Goal: Task Accomplishment & Management: Use online tool/utility

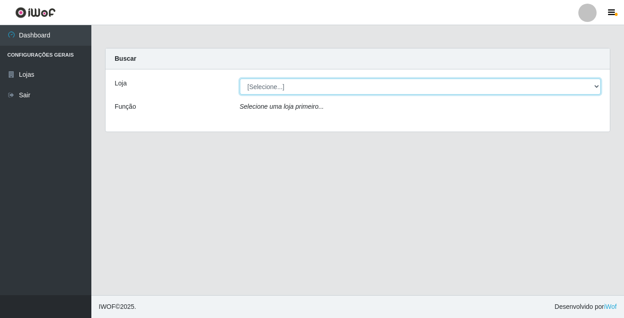
click at [593, 85] on select "[Selecione...] Bemais Supermercados - [GEOGRAPHIC_DATA]" at bounding box center [420, 87] width 361 height 16
select select "250"
click at [240, 79] on select "[Selecione...] Bemais Supermercados - [GEOGRAPHIC_DATA]" at bounding box center [420, 87] width 361 height 16
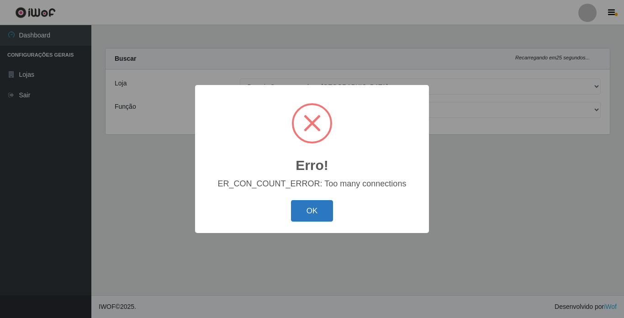
click at [309, 213] on button "OK" at bounding box center [312, 210] width 42 height 21
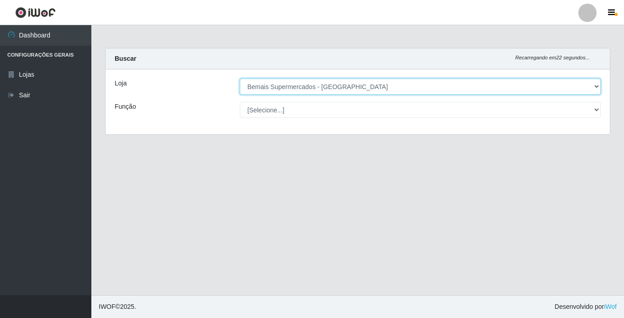
click at [597, 85] on select "[Selecione...] Bemais Supermercados - [GEOGRAPHIC_DATA]" at bounding box center [420, 87] width 361 height 16
click at [240, 79] on select "[Selecione...] Bemais Supermercados - [GEOGRAPHIC_DATA]" at bounding box center [420, 87] width 361 height 16
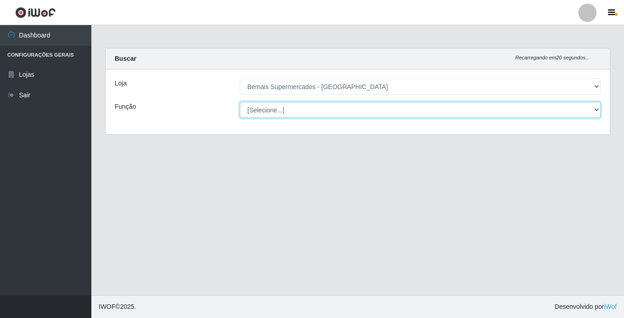
click at [594, 109] on select "[Selecione...] ASG ASG + ASG ++ Auxiliar de Estacionamento Auxiliar de Estacion…" at bounding box center [420, 110] width 361 height 16
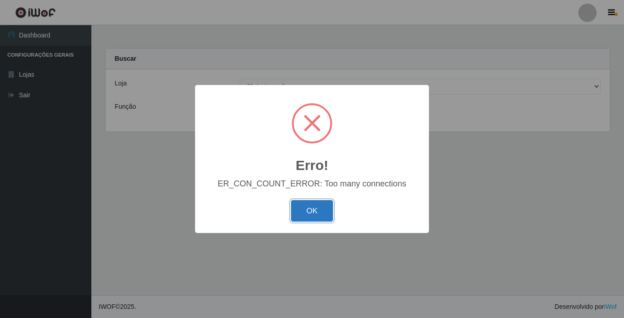
click at [294, 207] on button "OK" at bounding box center [312, 210] width 42 height 21
click at [324, 205] on button "OK" at bounding box center [312, 210] width 42 height 21
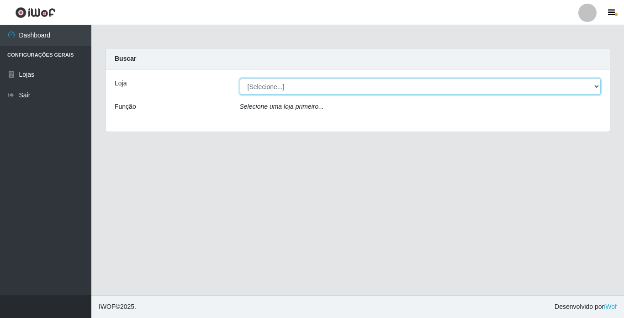
click at [595, 87] on select "[Selecione...] Bemais Supermercados - [GEOGRAPHIC_DATA]" at bounding box center [420, 87] width 361 height 16
select select "250"
click at [240, 79] on select "[Selecione...] Bemais Supermercados - [GEOGRAPHIC_DATA]" at bounding box center [420, 87] width 361 height 16
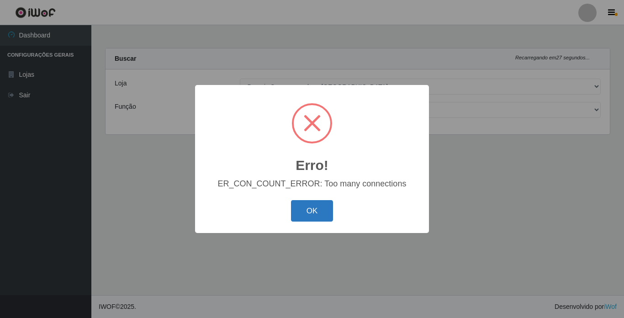
click at [315, 212] on button "OK" at bounding box center [312, 210] width 42 height 21
click at [323, 212] on button "OK" at bounding box center [312, 210] width 42 height 21
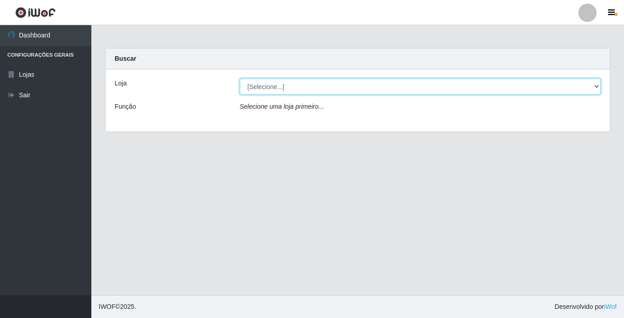
click at [594, 85] on select "[Selecione...] Bemais Supermercados - Cidade Universitária" at bounding box center [420, 87] width 361 height 16
select select "250"
click at [240, 79] on select "[Selecione...] Bemais Supermercados - [GEOGRAPHIC_DATA]" at bounding box center [420, 87] width 361 height 16
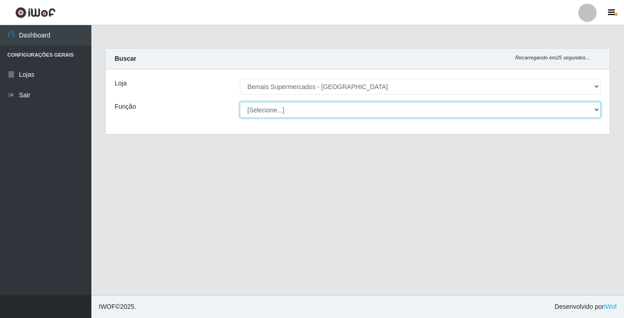
click at [593, 108] on select "[Selecione...] ASG ASG + ASG ++ Auxiliar de Estacionamento Auxiliar de Estacion…" at bounding box center [420, 110] width 361 height 16
select select "72"
click at [240, 102] on select "[Selecione...] ASG ASG + ASG ++ Auxiliar de Estacionamento Auxiliar de Estacion…" at bounding box center [420, 110] width 361 height 16
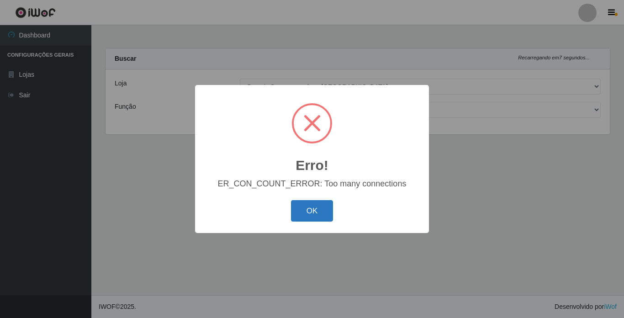
click at [307, 210] on button "OK" at bounding box center [312, 210] width 42 height 21
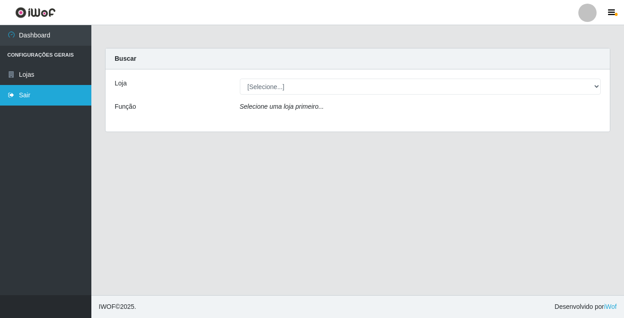
click at [35, 96] on link "Sair" at bounding box center [45, 95] width 91 height 21
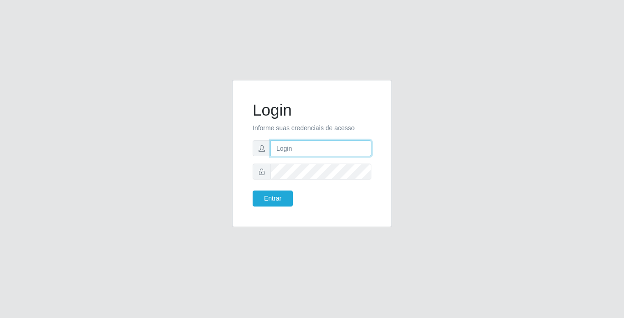
click at [285, 145] on input "text" at bounding box center [320, 148] width 101 height 16
type input "mariajose@bemais"
click at [252, 190] on button "Entrar" at bounding box center [272, 198] width 40 height 16
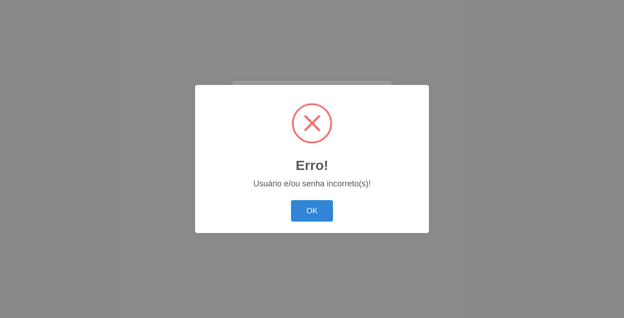
click at [291, 200] on button "OK" at bounding box center [312, 210] width 42 height 21
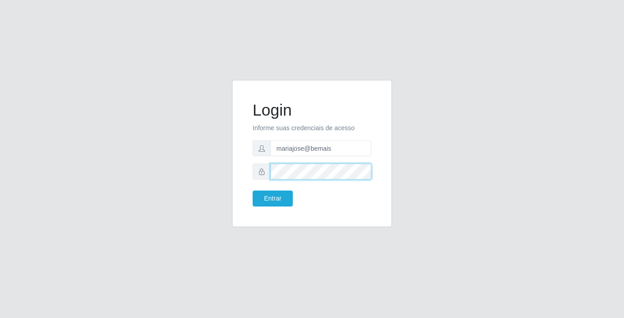
click at [252, 190] on button "Entrar" at bounding box center [272, 198] width 40 height 16
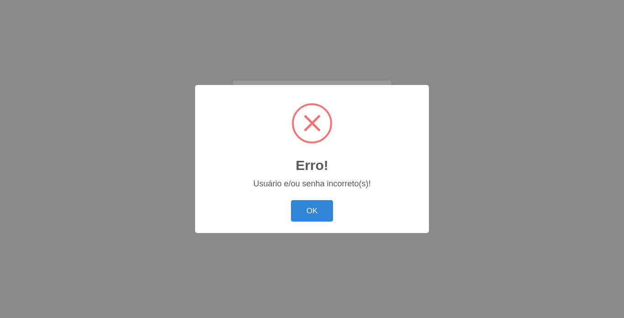
click at [291, 200] on button "OK" at bounding box center [312, 210] width 42 height 21
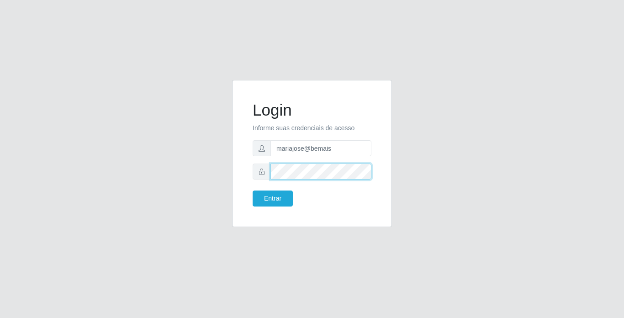
click at [252, 190] on button "Entrar" at bounding box center [272, 198] width 40 height 16
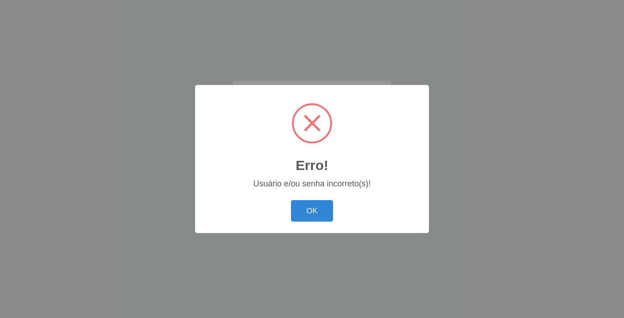
click at [291, 200] on button "OK" at bounding box center [312, 210] width 42 height 21
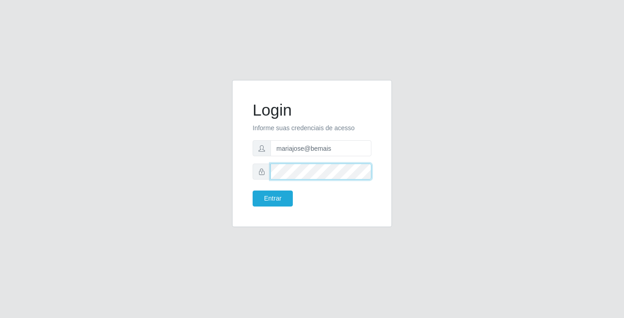
click at [252, 190] on button "Entrar" at bounding box center [272, 198] width 40 height 16
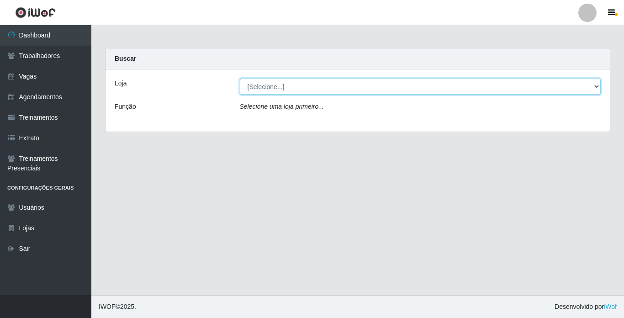
click at [599, 86] on select "[Selecione...] Bemais Supermercados - [GEOGRAPHIC_DATA]" at bounding box center [420, 87] width 361 height 16
select select "250"
click at [240, 79] on select "[Selecione...] Bemais Supermercados - [GEOGRAPHIC_DATA]" at bounding box center [420, 87] width 361 height 16
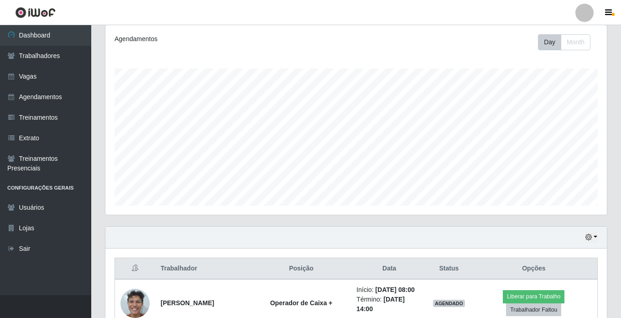
scroll to position [137, 0]
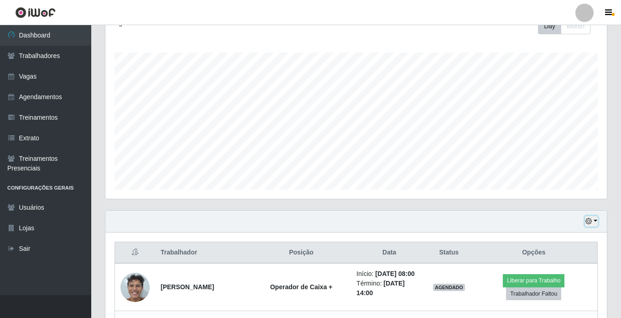
click at [596, 223] on button "button" at bounding box center [591, 221] width 13 height 11
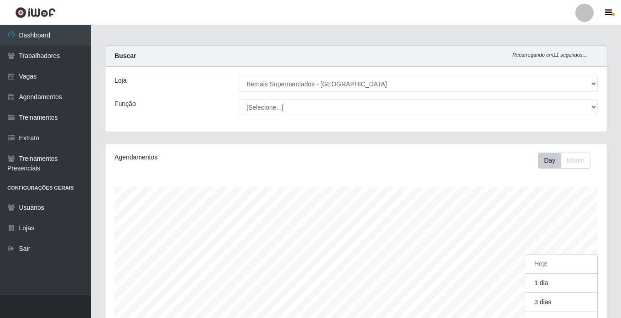
scroll to position [0, 0]
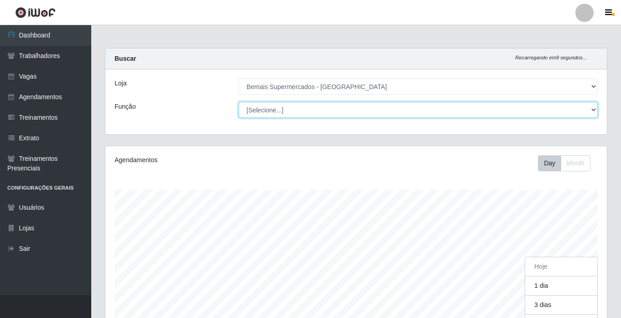
click at [597, 111] on select "[Selecione...] ASG ASG + ASG ++ Auxiliar de Estacionamento Auxiliar de Estacion…" at bounding box center [418, 110] width 359 height 16
click at [239, 102] on select "[Selecione...] ASG ASG + ASG ++ Auxiliar de Estacionamento Auxiliar de Estacion…" at bounding box center [418, 110] width 359 height 16
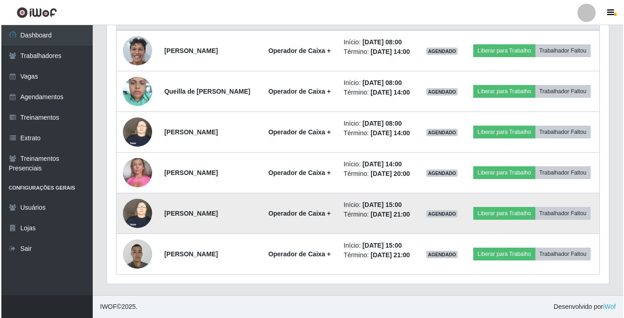
scroll to position [411, 0]
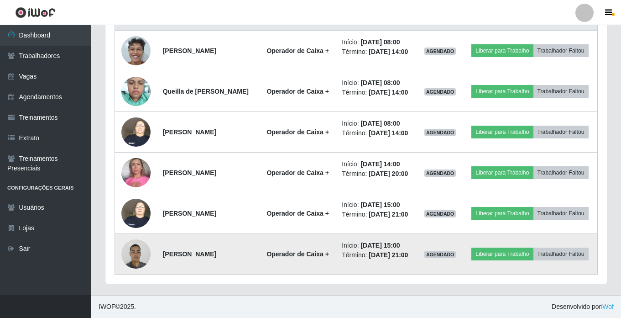
click at [134, 250] on img at bounding box center [135, 253] width 29 height 39
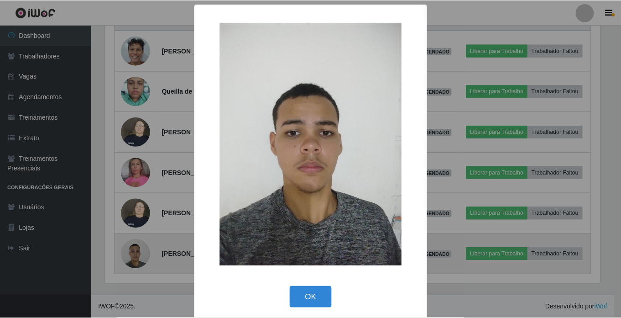
scroll to position [189, 497]
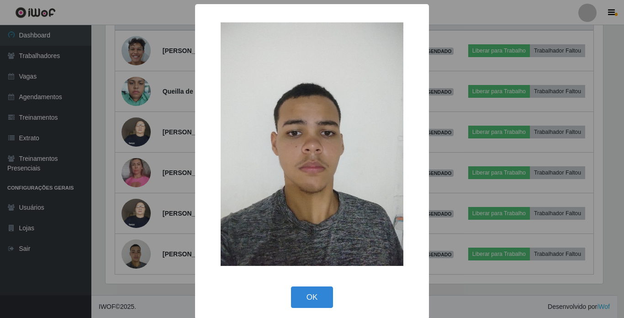
click at [134, 250] on div "× OK Cancel" at bounding box center [312, 159] width 624 height 318
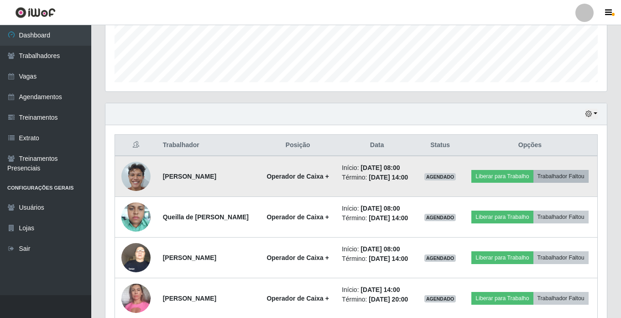
scroll to position [228, 0]
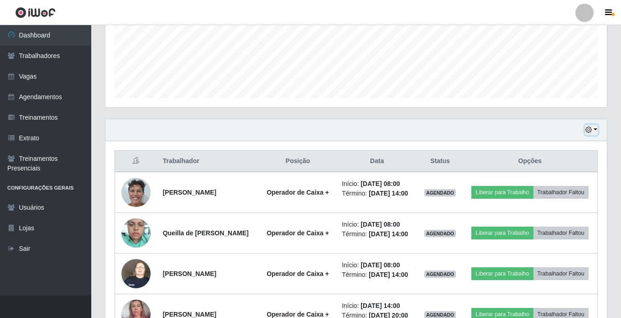
click at [595, 131] on button "button" at bounding box center [591, 130] width 13 height 11
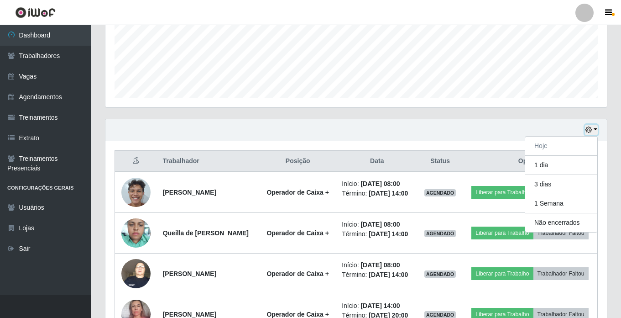
click at [596, 126] on button "button" at bounding box center [591, 130] width 13 height 11
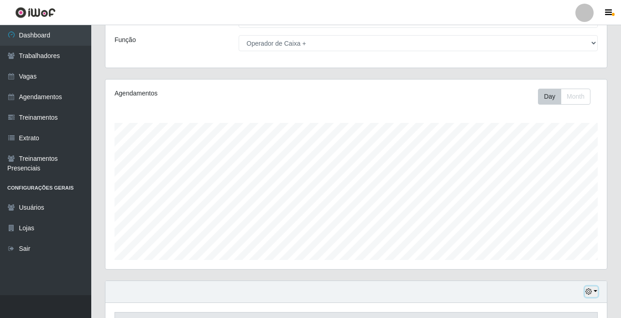
scroll to position [46, 0]
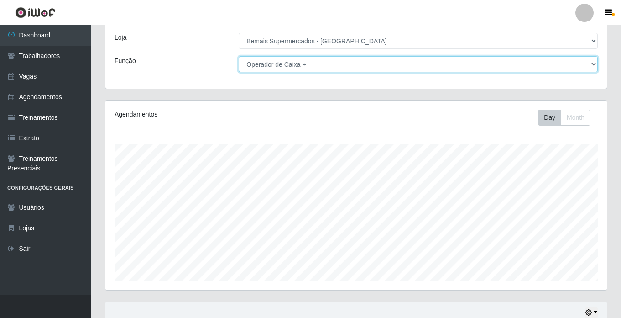
click at [589, 59] on select "[Selecione...] ASG ASG + ASG ++ Auxiliar de Estacionamento Auxiliar de Estacion…" at bounding box center [418, 64] width 359 height 16
click at [590, 65] on select "[Selecione...] ASG ASG + ASG ++ Auxiliar de Estacionamento Auxiliar de Estacion…" at bounding box center [418, 64] width 359 height 16
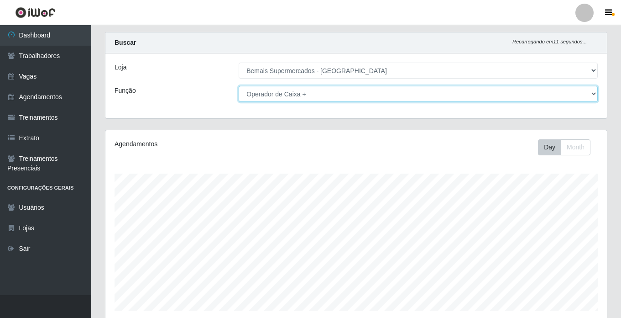
scroll to position [0, 0]
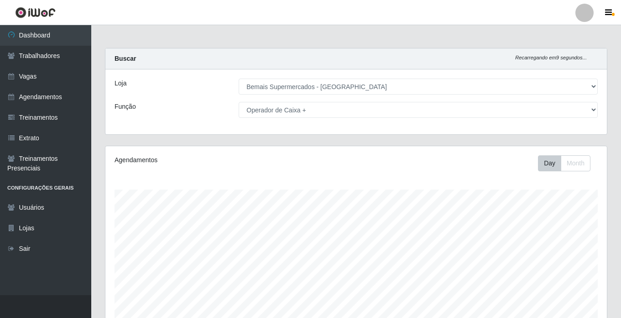
click at [598, 108] on div "[Selecione...] ASG ASG + ASG ++ Auxiliar de Estacionamento Auxiliar de Estacion…" at bounding box center [418, 110] width 373 height 16
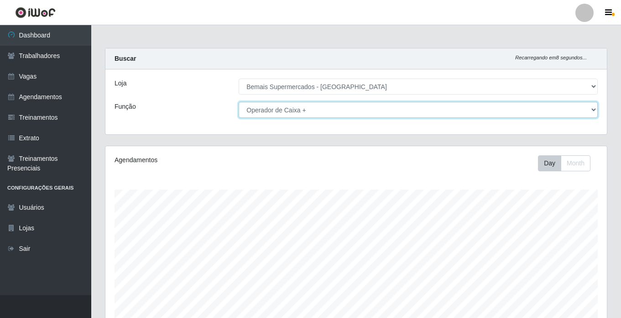
click at [589, 107] on select "[Selecione...] ASG ASG + ASG ++ Auxiliar de Estacionamento Auxiliar de Estacion…" at bounding box center [418, 110] width 359 height 16
click at [589, 110] on select "[Selecione...] ASG ASG + ASG ++ Auxiliar de Estacionamento Auxiliar de Estacion…" at bounding box center [418, 110] width 359 height 16
select select "[Selecione...]"
click at [239, 102] on select "[Selecione...] ASG ASG + ASG ++ Auxiliar de Estacionamento Auxiliar de Estacion…" at bounding box center [418, 110] width 359 height 16
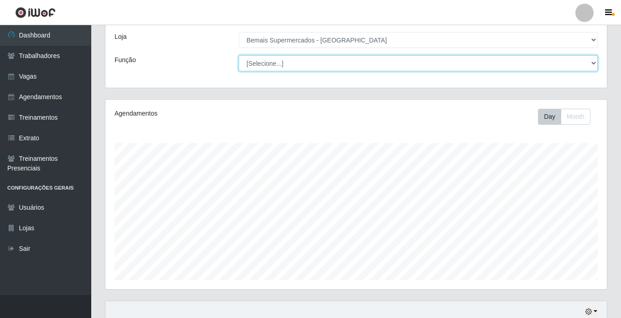
scroll to position [126, 0]
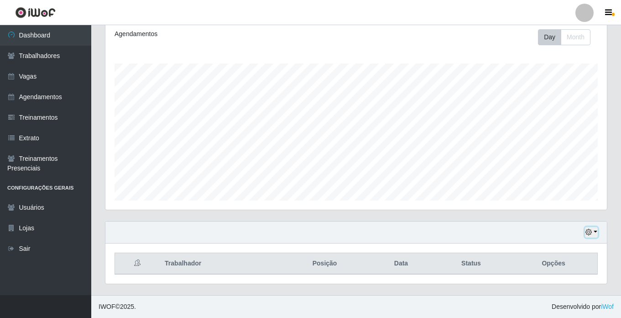
click at [595, 231] on button "button" at bounding box center [591, 232] width 13 height 11
click at [621, 196] on html "Perfil Alterar Senha Sair Dashboard Trabalhadores Vagas Agendamentos Treinament…" at bounding box center [310, 96] width 621 height 444
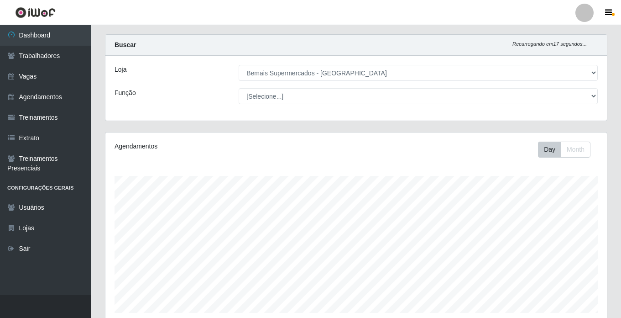
scroll to position [0, 0]
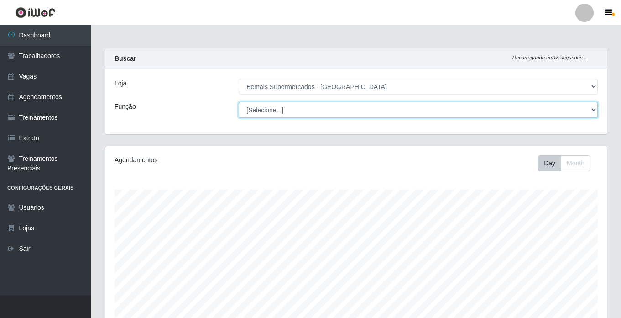
click at [594, 108] on select "[Selecione...] ASG ASG + ASG ++ Auxiliar de Estacionamento Auxiliar de Estacion…" at bounding box center [418, 110] width 359 height 16
click at [239, 102] on select "[Selecione...] ASG ASG + ASG ++ Auxiliar de Estacionamento Auxiliar de Estacion…" at bounding box center [418, 110] width 359 height 16
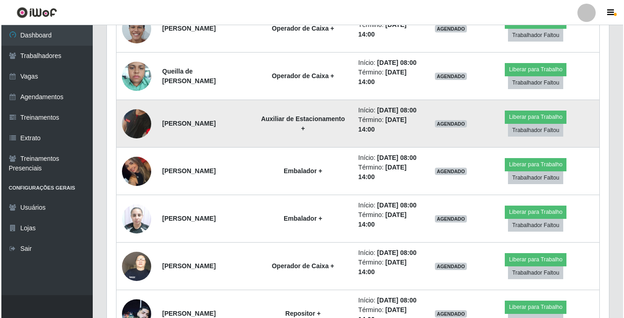
scroll to position [457, 0]
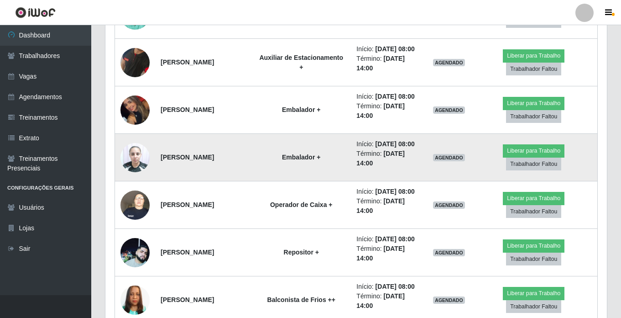
click at [135, 177] on img at bounding box center [135, 157] width 29 height 39
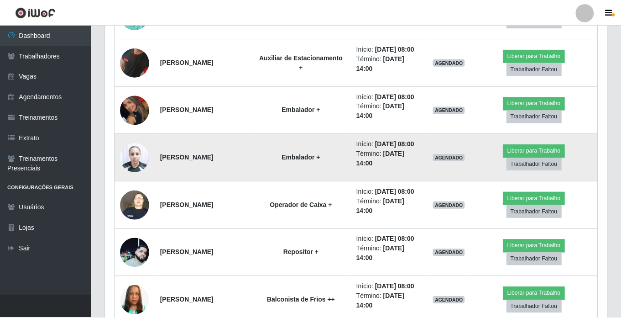
scroll to position [189, 497]
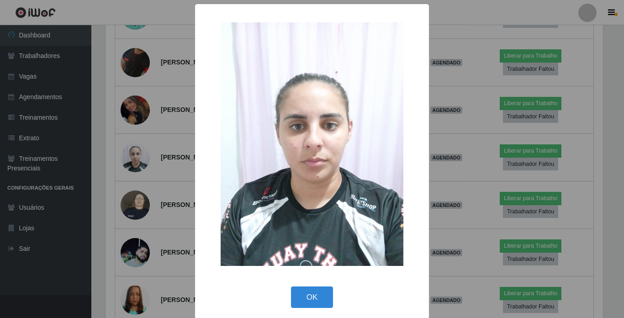
click at [135, 199] on div "× OK Cancel" at bounding box center [312, 159] width 624 height 318
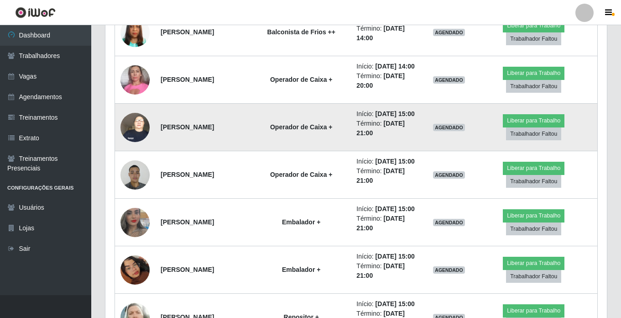
scroll to position [708, 0]
